Goal: Navigation & Orientation: Find specific page/section

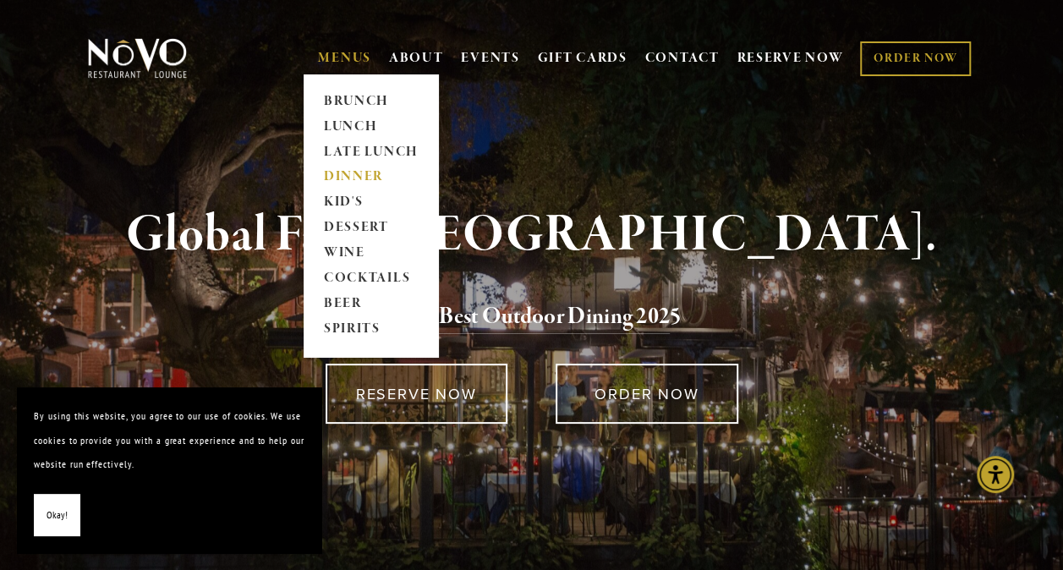
click at [354, 171] on link "DINNER" at bounding box center [371, 177] width 106 height 25
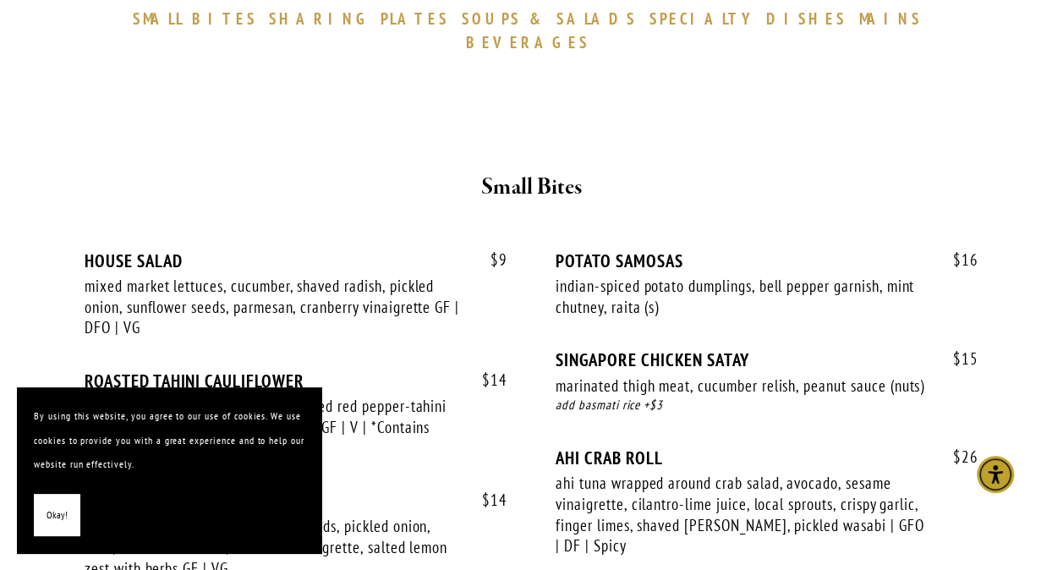
scroll to position [573, 0]
click at [49, 524] on span "Okay!" at bounding box center [57, 515] width 21 height 25
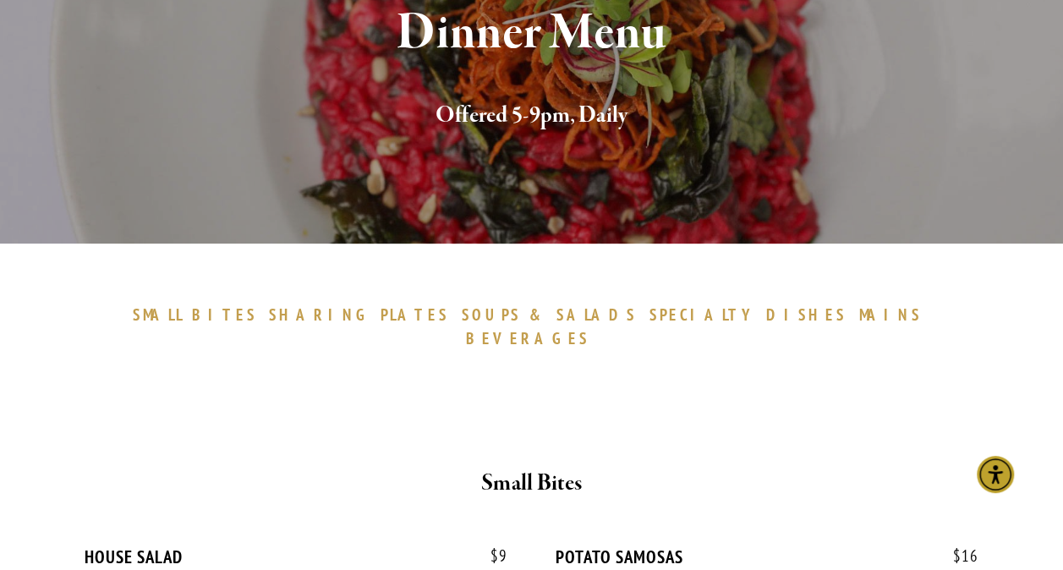
scroll to position [0, 0]
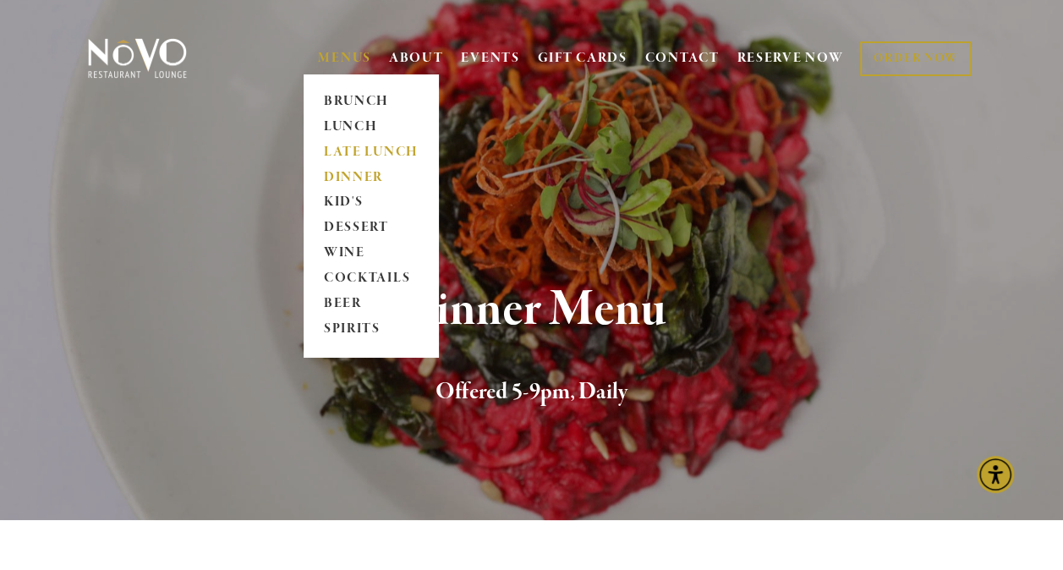
click at [342, 147] on link "LATE LUNCH" at bounding box center [371, 152] width 106 height 25
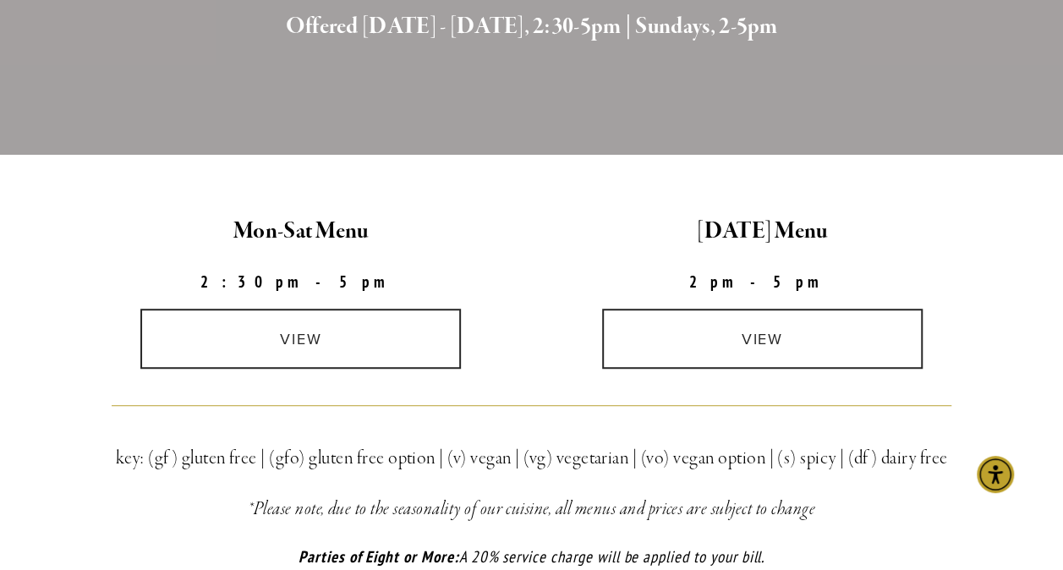
scroll to position [353, 0]
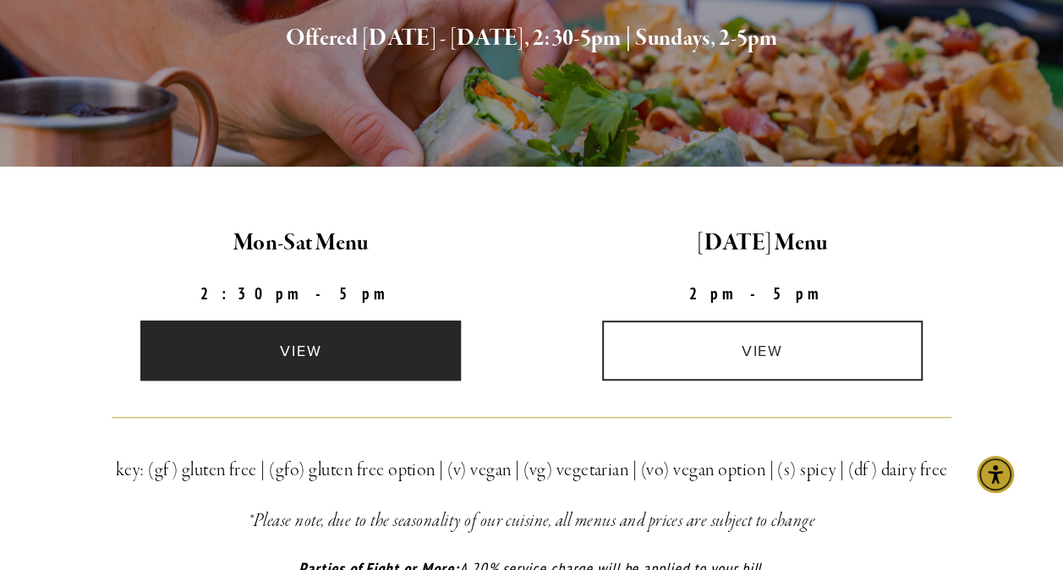
click at [399, 353] on link "view" at bounding box center [300, 350] width 320 height 60
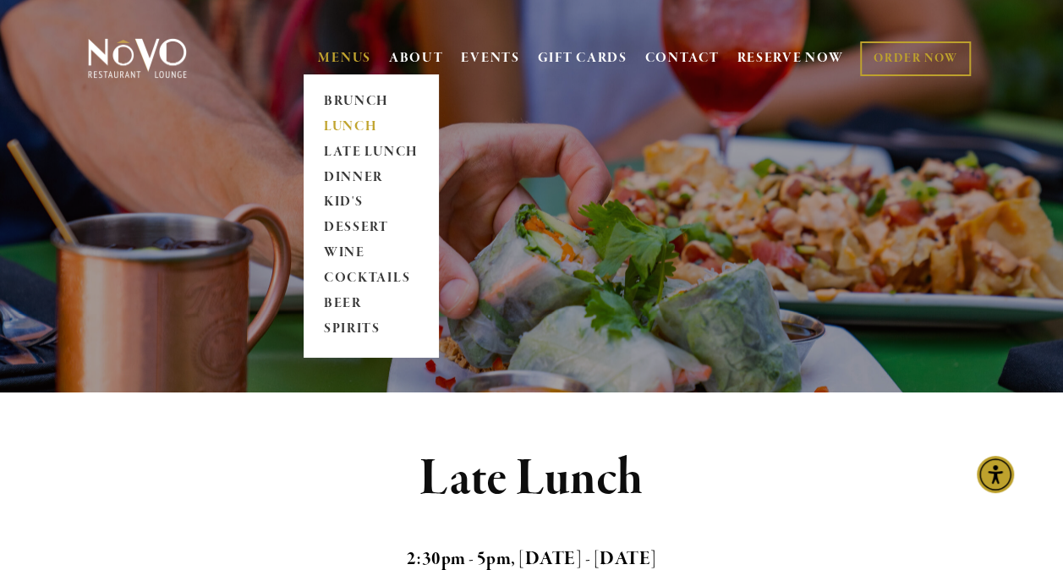
click at [340, 129] on link "LUNCH" at bounding box center [371, 126] width 106 height 25
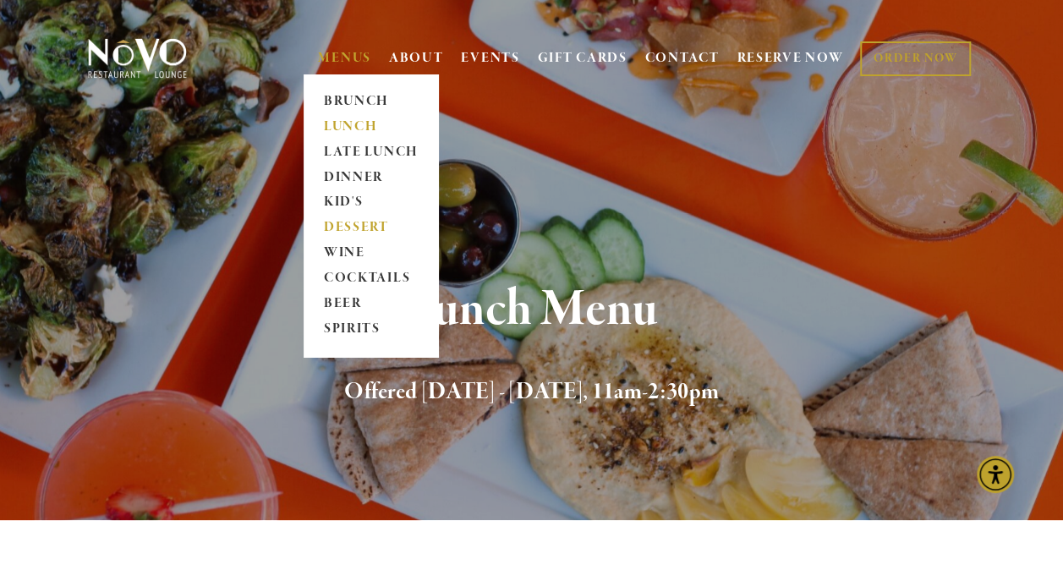
click at [366, 225] on link "DESSERT" at bounding box center [371, 228] width 106 height 25
